Goal: Transaction & Acquisition: Register for event/course

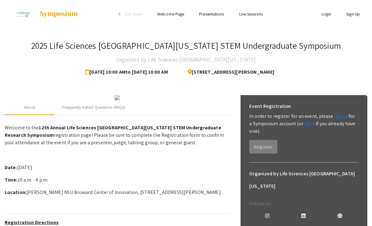
click at [304, 126] on link "log in" at bounding box center [309, 123] width 12 height 7
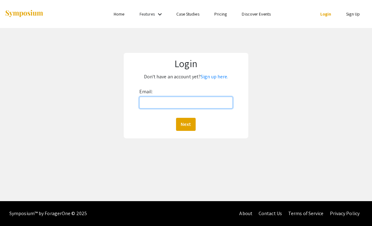
click at [207, 103] on input "Email:" at bounding box center [186, 103] width 94 height 12
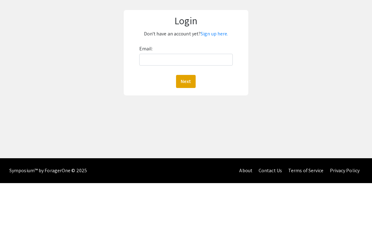
click at [215, 73] on link "Sign up here." at bounding box center [213, 76] width 27 height 7
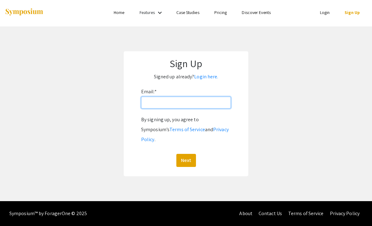
click at [215, 97] on input "Email: *" at bounding box center [186, 103] width 90 height 12
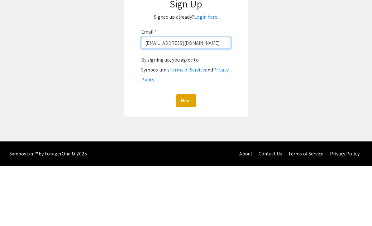
type input "[EMAIL_ADDRESS][DOMAIN_NAME]"
click at [189, 154] on button "Next" at bounding box center [186, 160] width 20 height 13
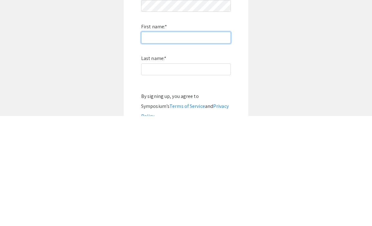
click at [216, 142] on input "First name: *" at bounding box center [186, 148] width 90 height 12
type input "[PERSON_NAME]"
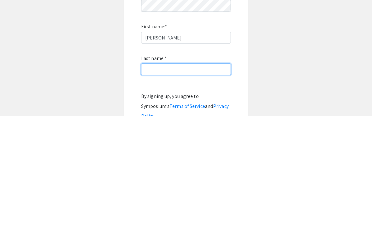
click at [227, 174] on input "Last name: *" at bounding box center [186, 180] width 90 height 12
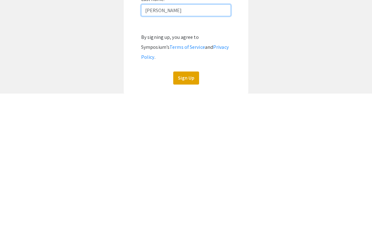
type input "[PERSON_NAME]"
click at [187, 204] on button "Sign Up" at bounding box center [186, 210] width 26 height 13
